Goal: Find specific page/section: Find specific page/section

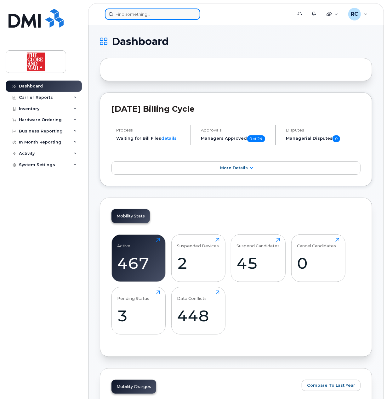
click at [126, 12] on input at bounding box center [152, 13] width 95 height 11
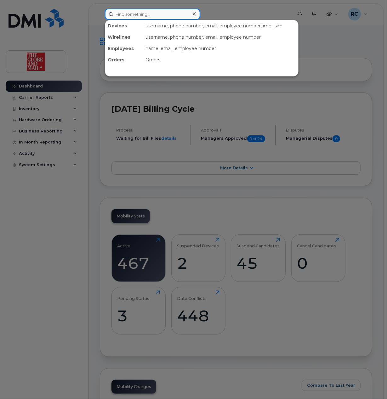
paste input "TKim"
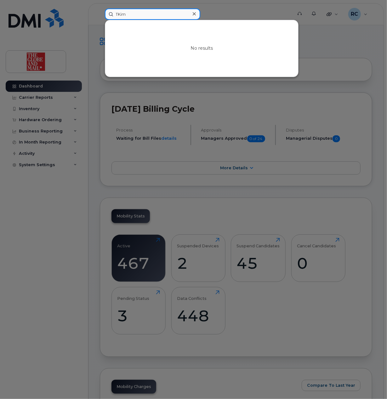
drag, startPoint x: 149, startPoint y: 13, endPoint x: -134, endPoint y: 38, distance: 283.9
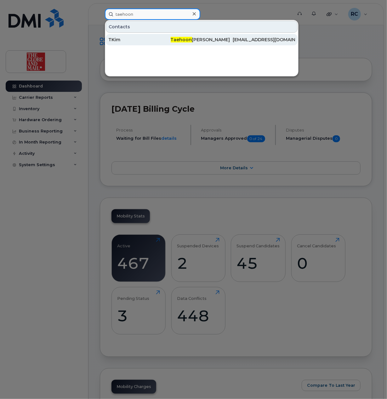
type input "taehoon"
click at [142, 42] on div "TKim" at bounding box center [139, 39] width 62 height 6
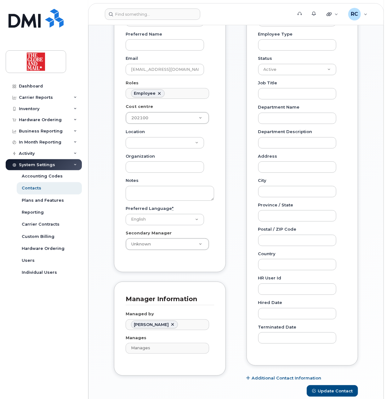
scroll to position [126, 0]
